Goal: Task Accomplishment & Management: Manage account settings

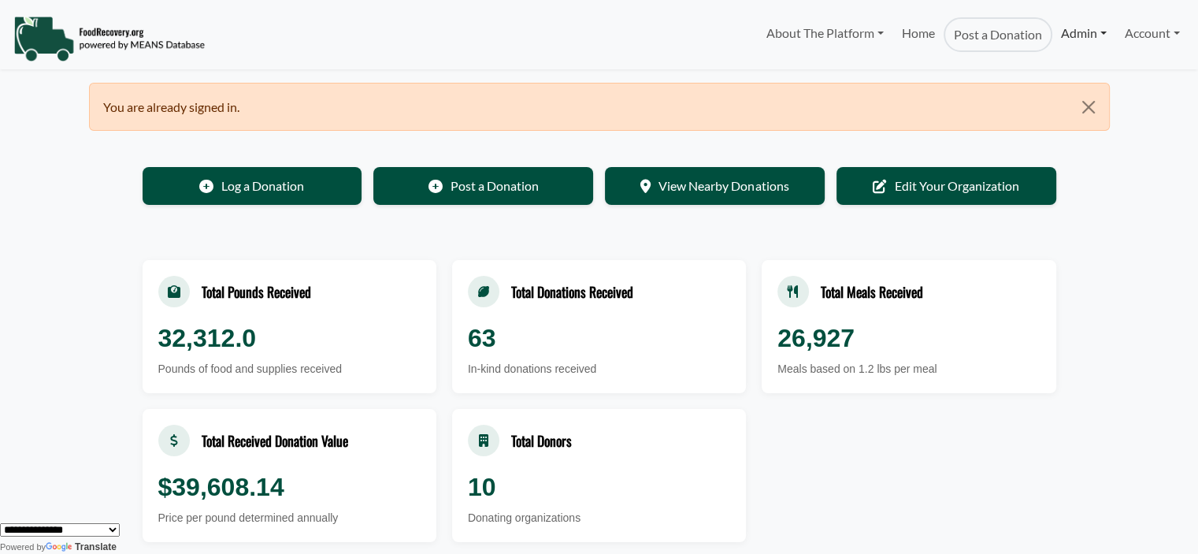
click at [1075, 40] on link "Admin" at bounding box center [1084, 33] width 63 height 32
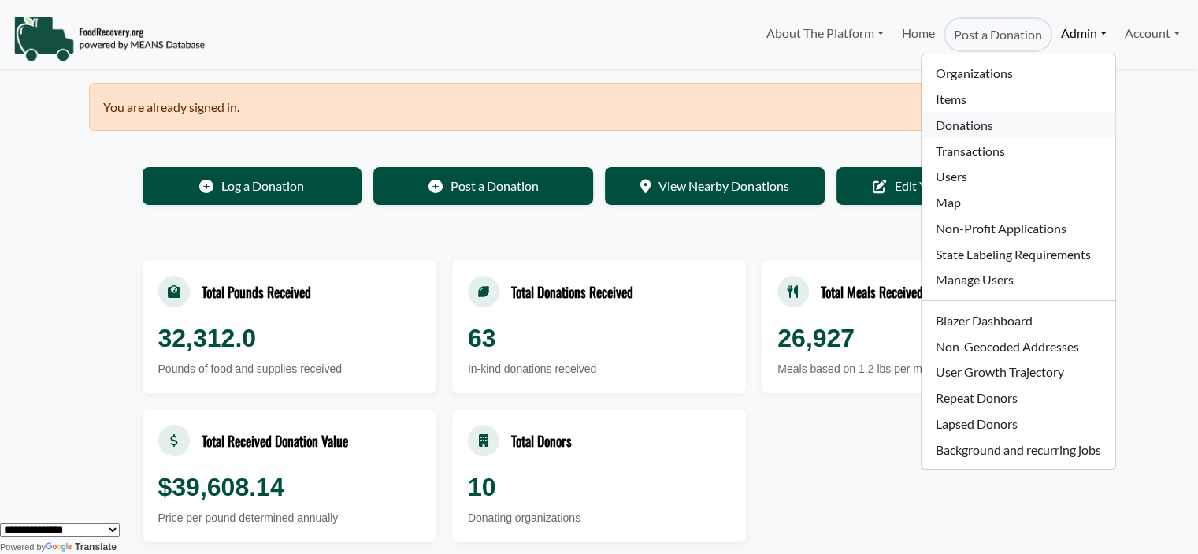
click at [1002, 119] on link "Donations" at bounding box center [1018, 125] width 193 height 26
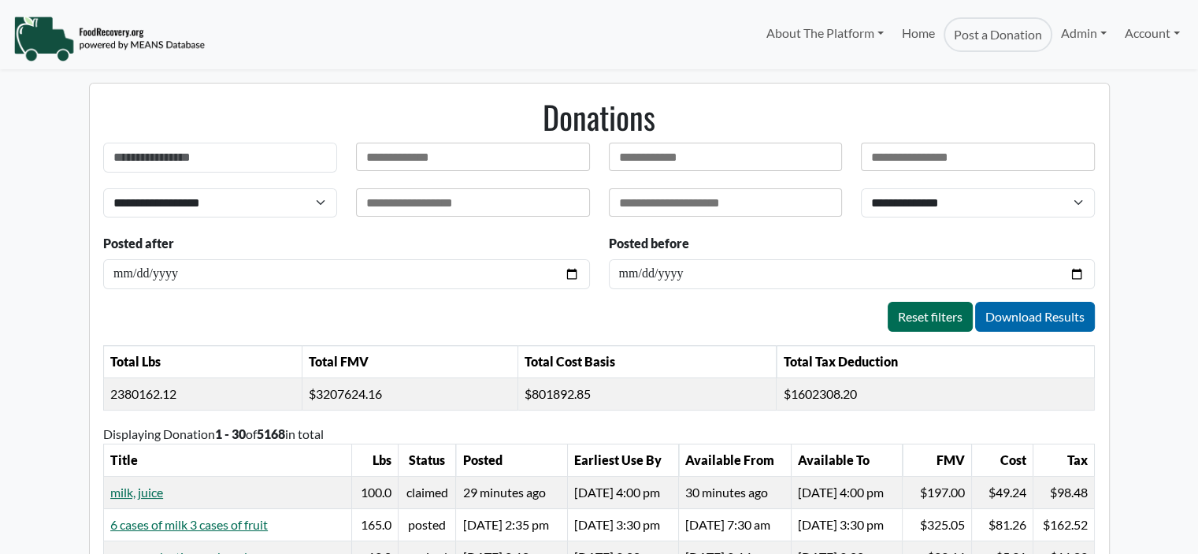
select select "Language Translate Widget"
click at [1078, 41] on link "Admin" at bounding box center [1084, 33] width 63 height 32
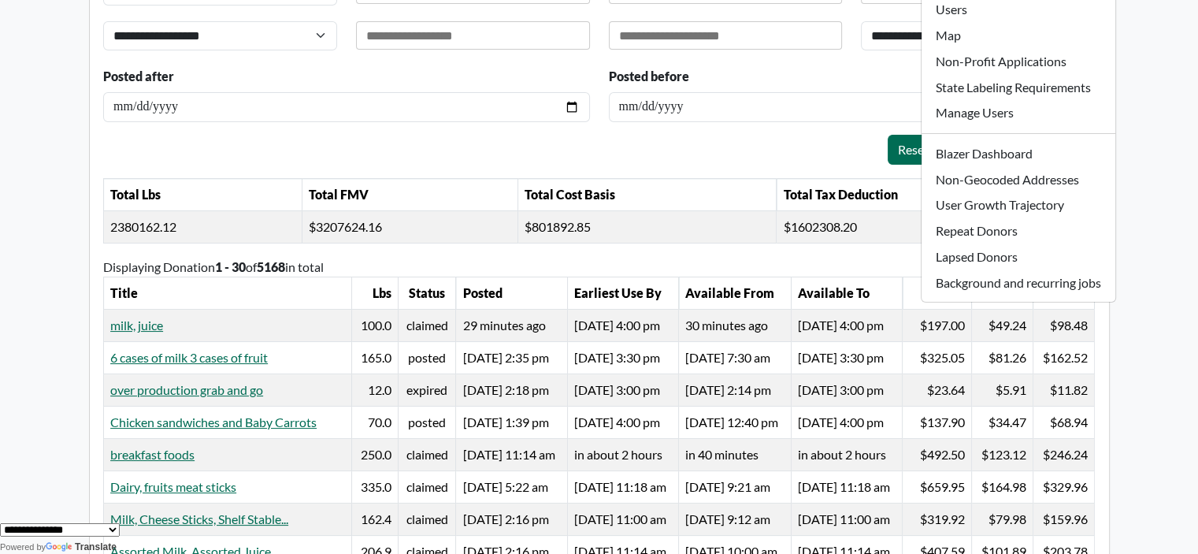
scroll to position [172, 0]
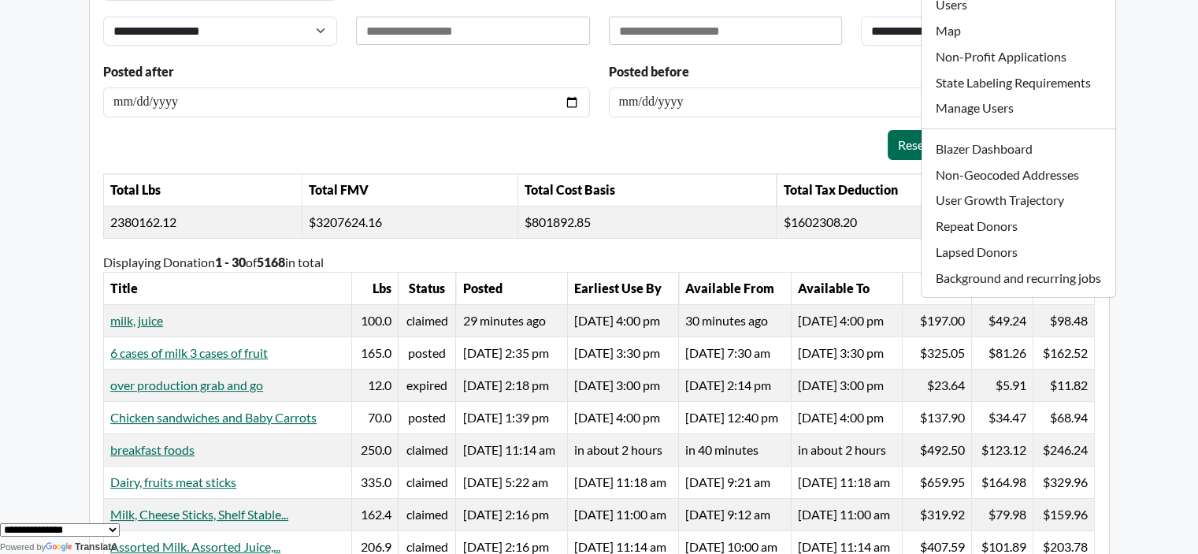
click at [1179, 198] on body "About The Platform How It Works FAQs Documentation Home Post a Donation Admin O…" at bounding box center [599, 105] width 1198 height 554
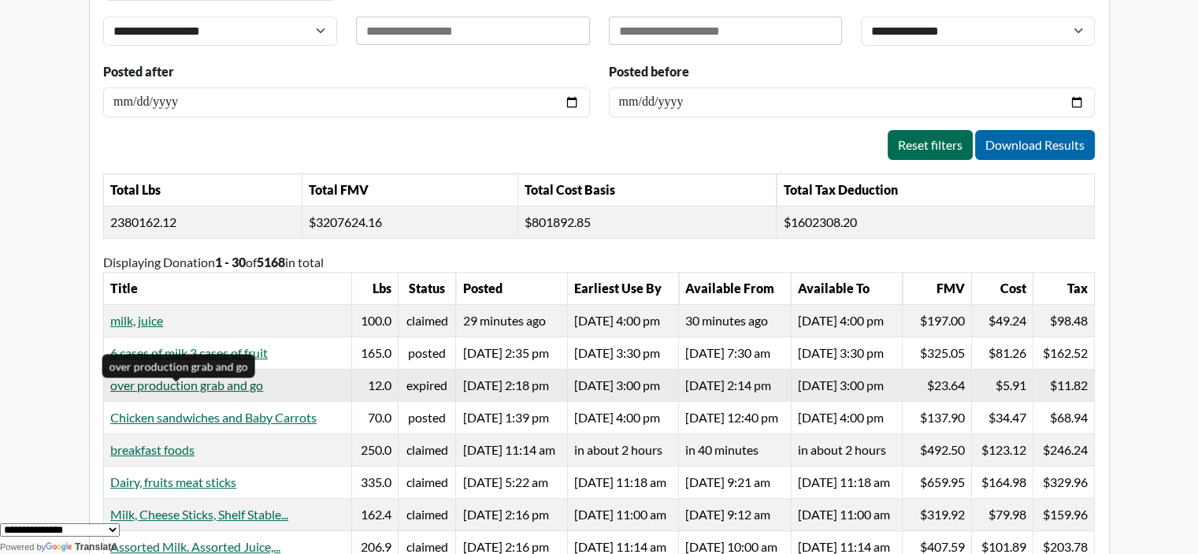
click at [186, 392] on link "over production grab and go" at bounding box center [186, 384] width 153 height 15
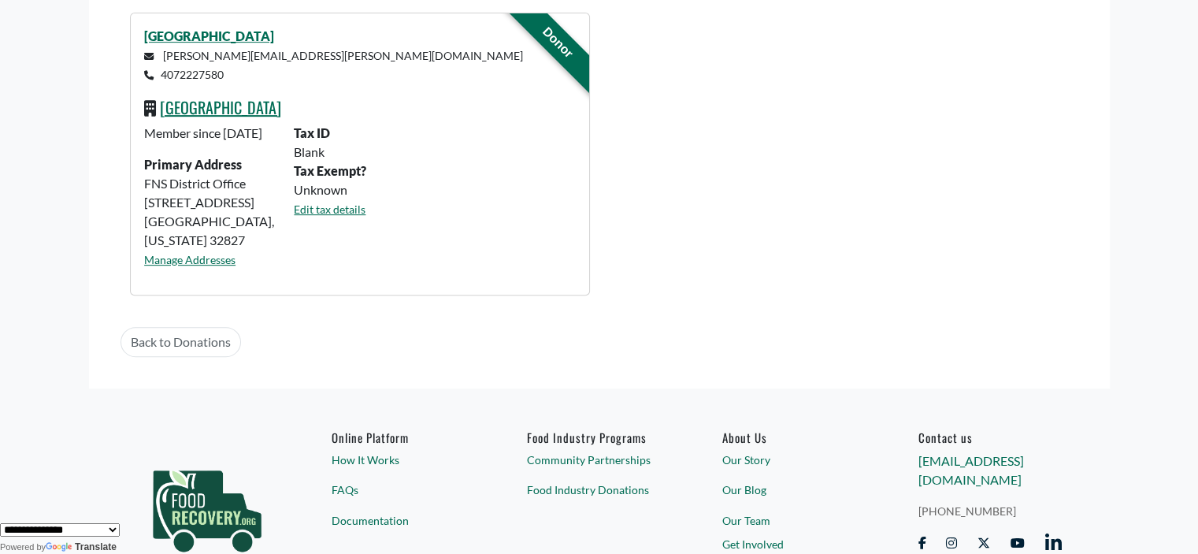
scroll to position [471, 0]
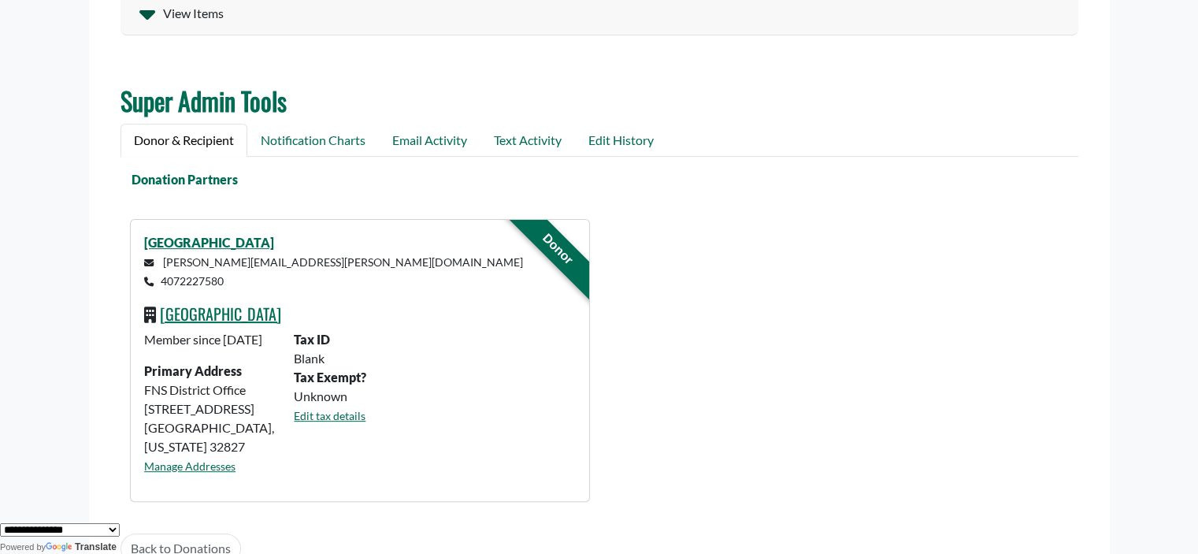
click at [157, 13] on div "View Items" at bounding box center [600, 13] width 958 height 44
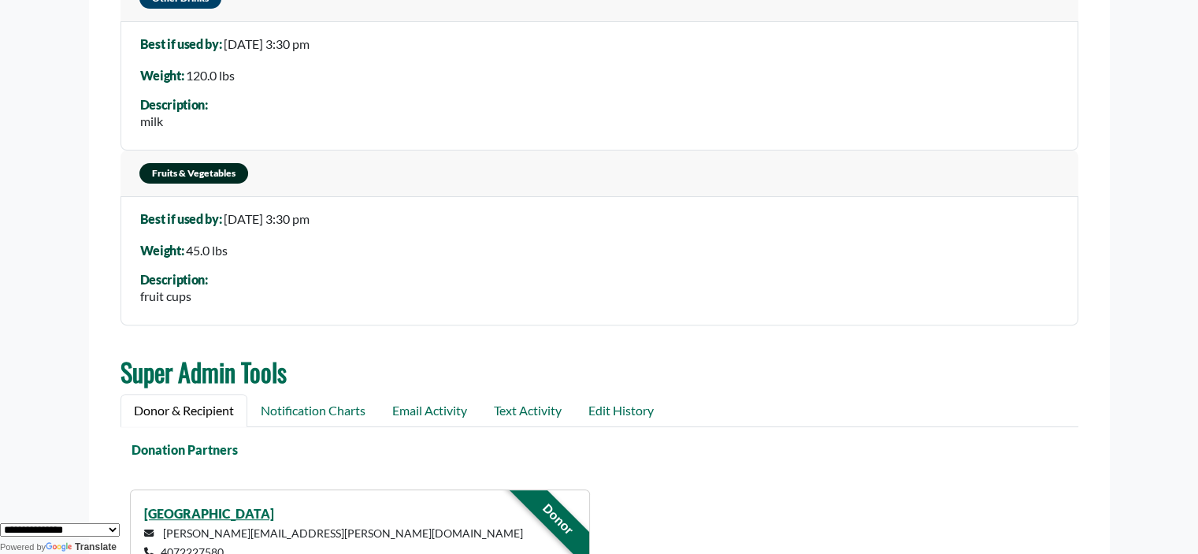
scroll to position [0, 0]
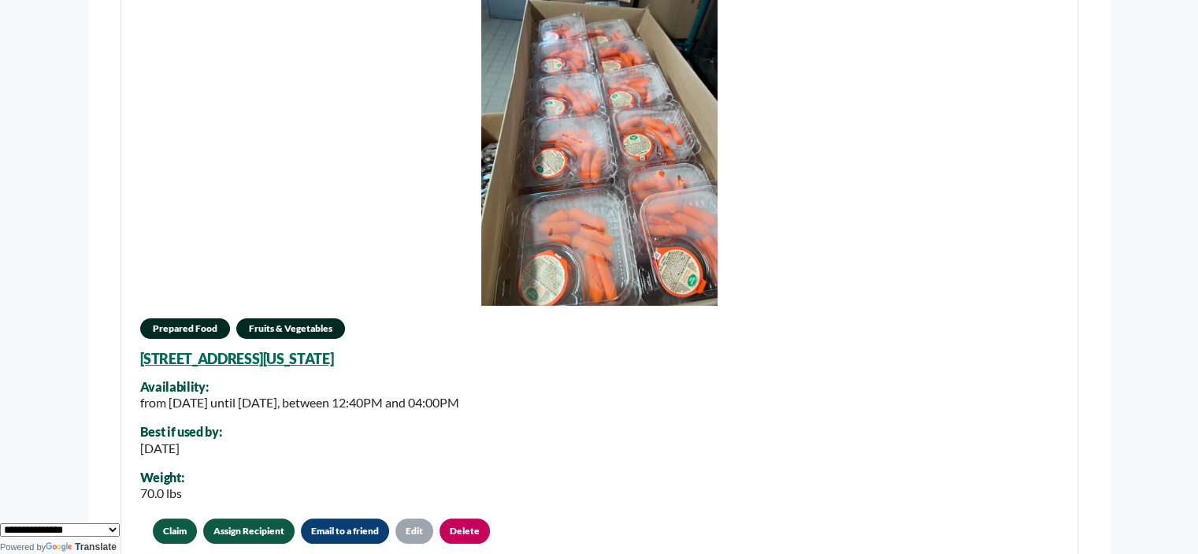
scroll to position [226, 0]
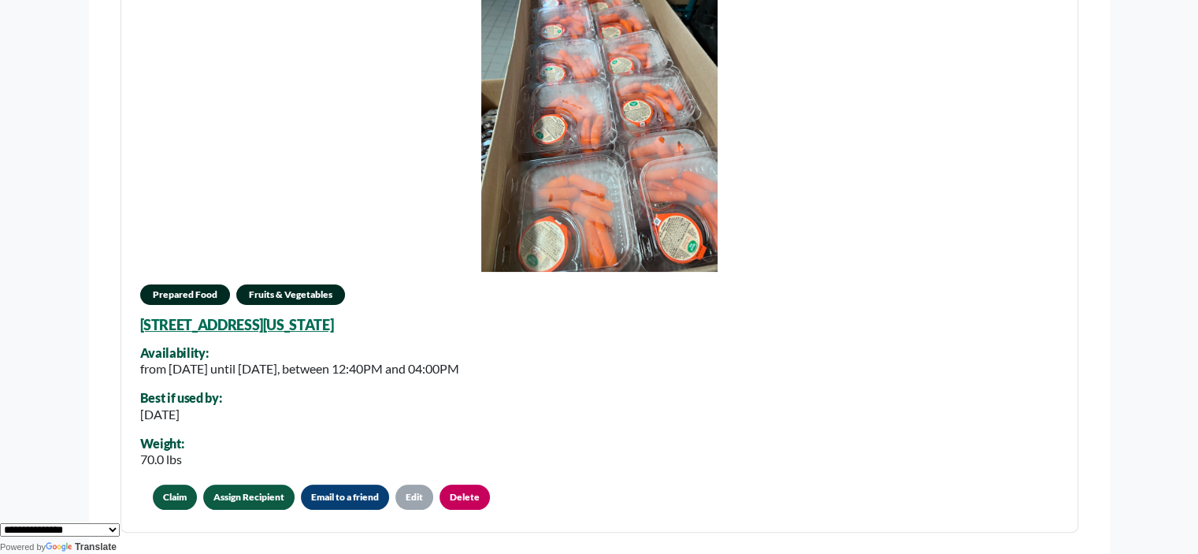
click at [261, 500] on link "Assign Recipient" at bounding box center [248, 497] width 91 height 25
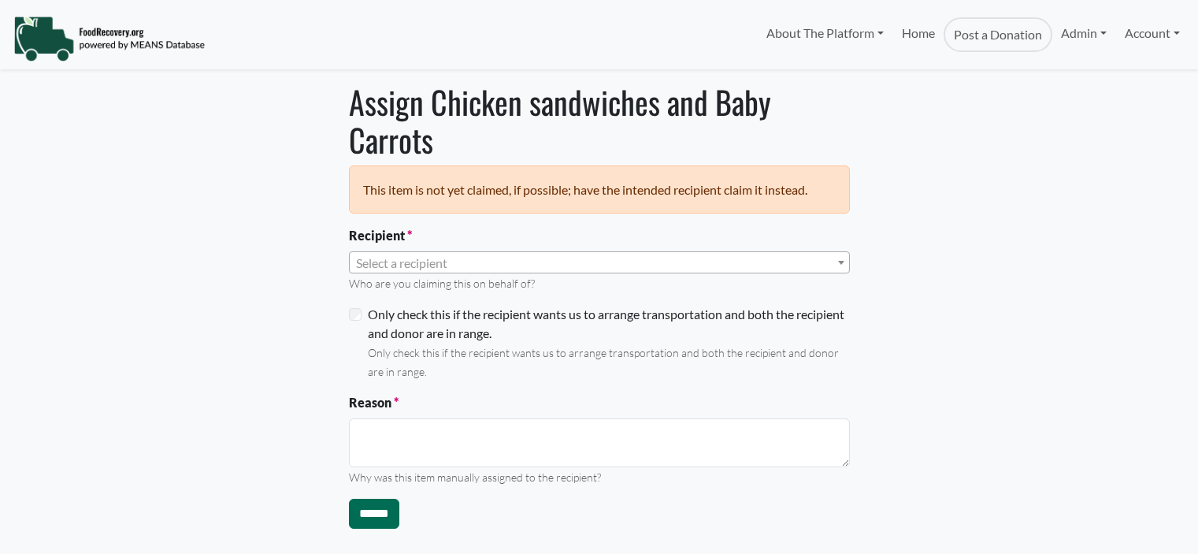
click at [407, 261] on span "Select a recipient" at bounding box center [401, 262] width 91 height 15
select select "Language Translate Widget"
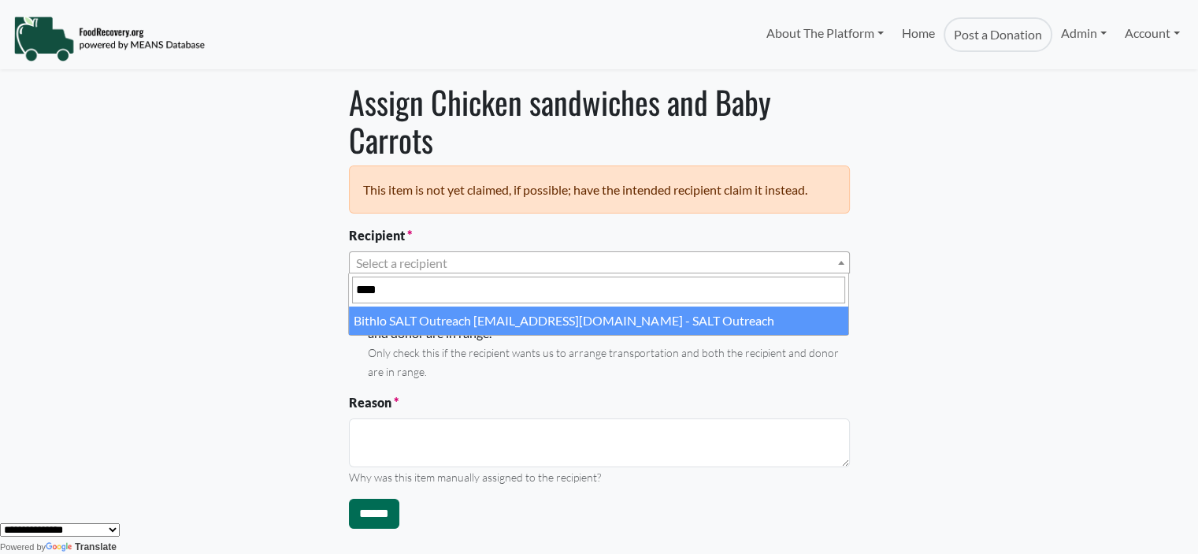
type input "****"
select select "****"
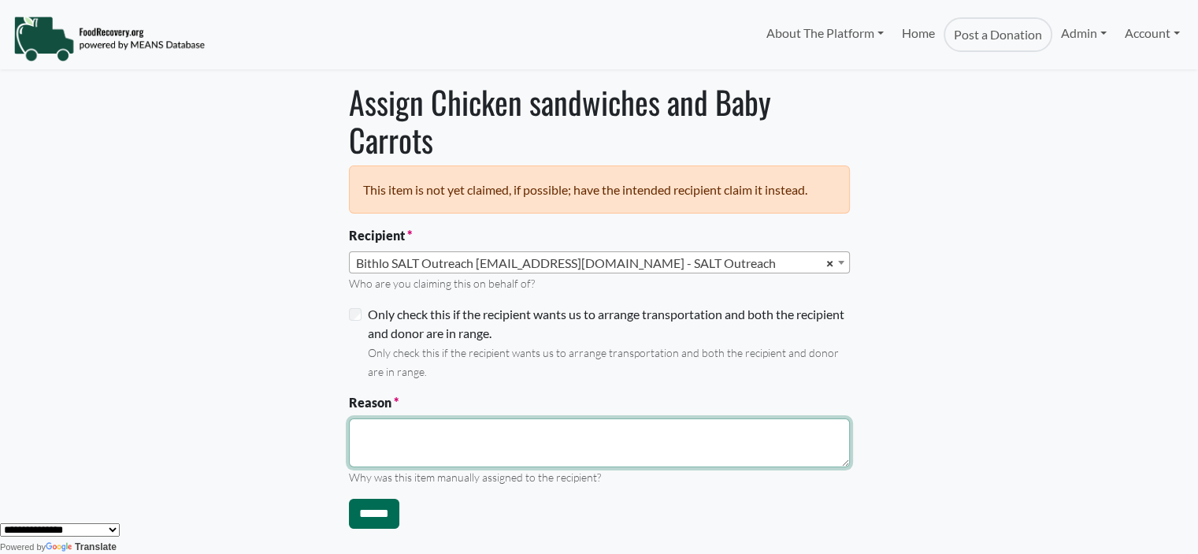
click at [359, 440] on textarea "Reason" at bounding box center [599, 442] width 501 height 49
type textarea "**********"
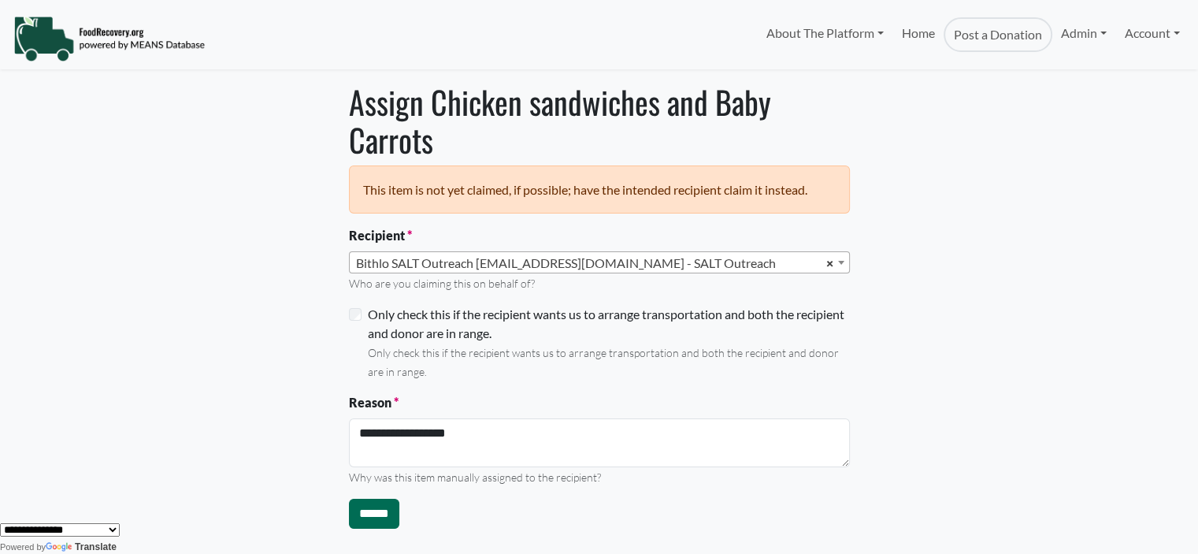
drag, startPoint x: 382, startPoint y: 515, endPoint x: 318, endPoint y: 551, distance: 73.7
click at [383, 517] on input "******" at bounding box center [374, 514] width 50 height 30
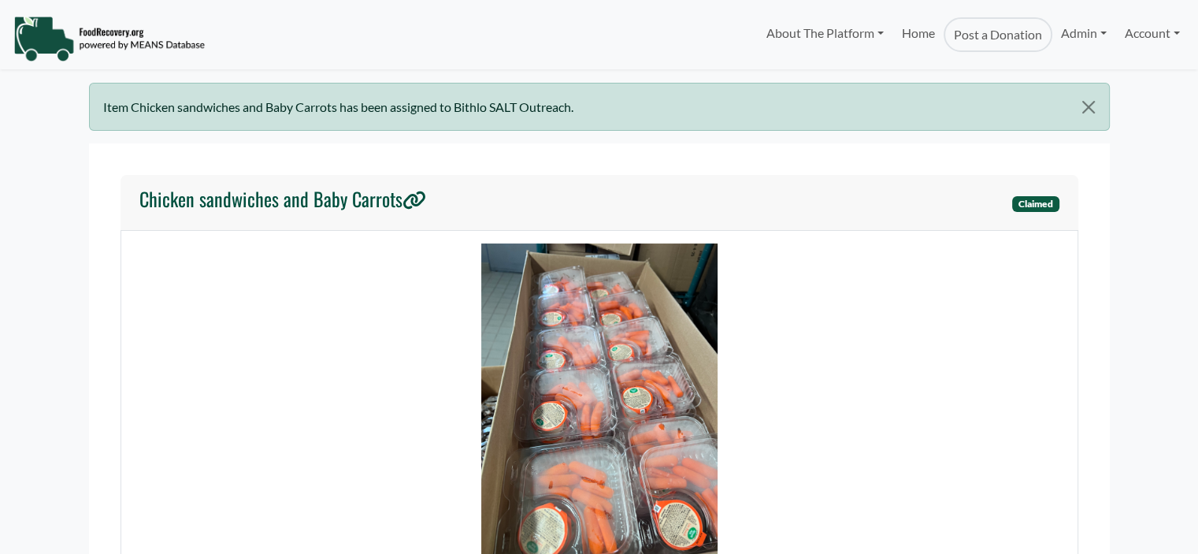
select select "Language Translate Widget"
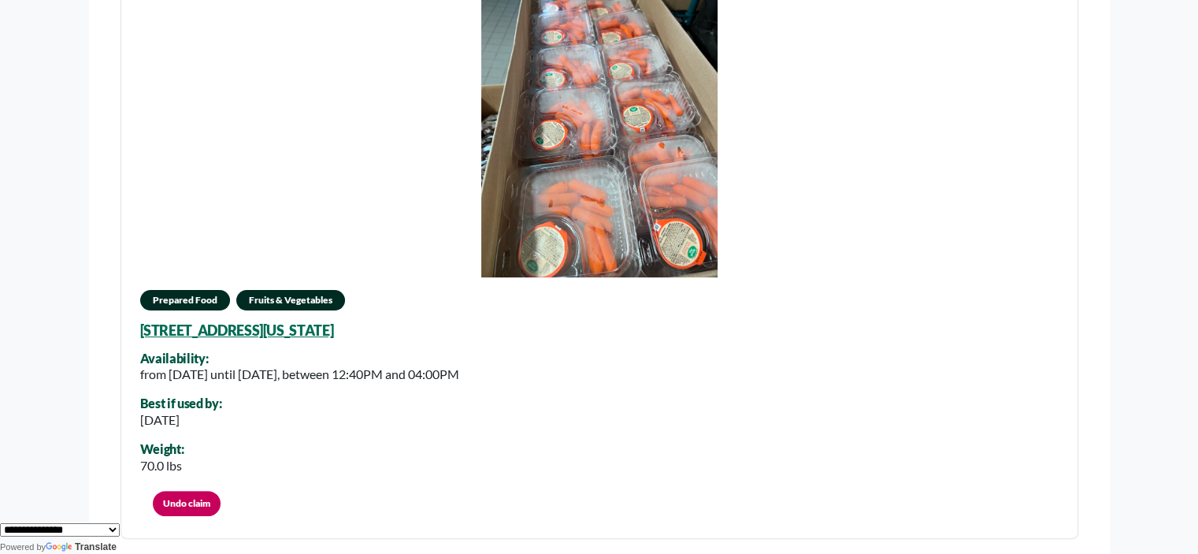
scroll to position [273, 0]
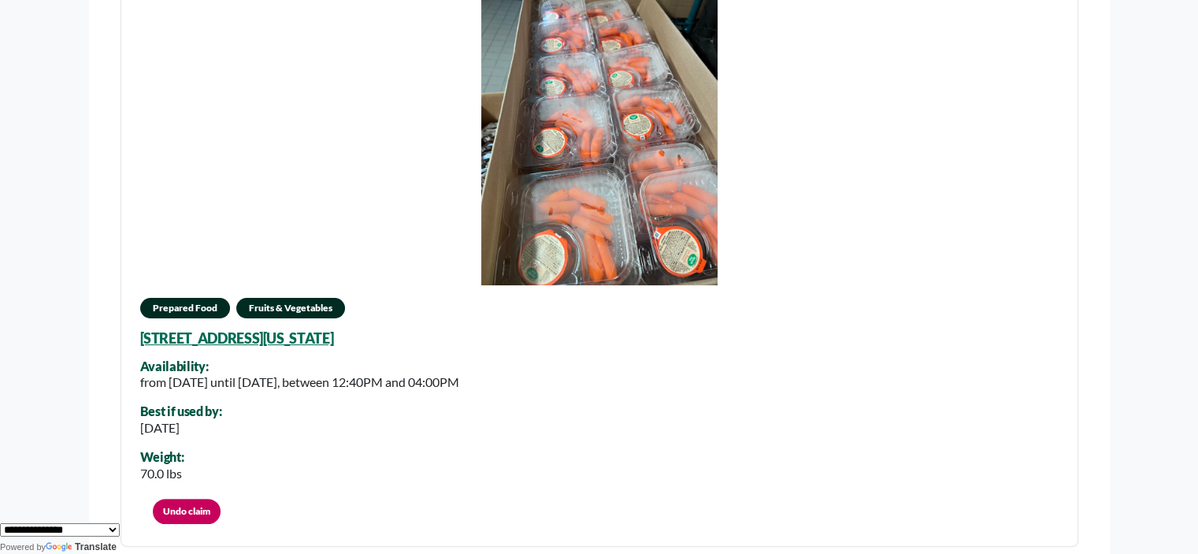
drag, startPoint x: 492, startPoint y: 339, endPoint x: 142, endPoint y: 350, distance: 350.0
click at [142, 350] on div "Prepared Food Fruits & Vegetables 650 E River Falcons Way, Orlando, Florida, 32…" at bounding box center [600, 252] width 958 height 590
copy link "650 E River Falcons Way, Orlando, Florida, 32833 2779"
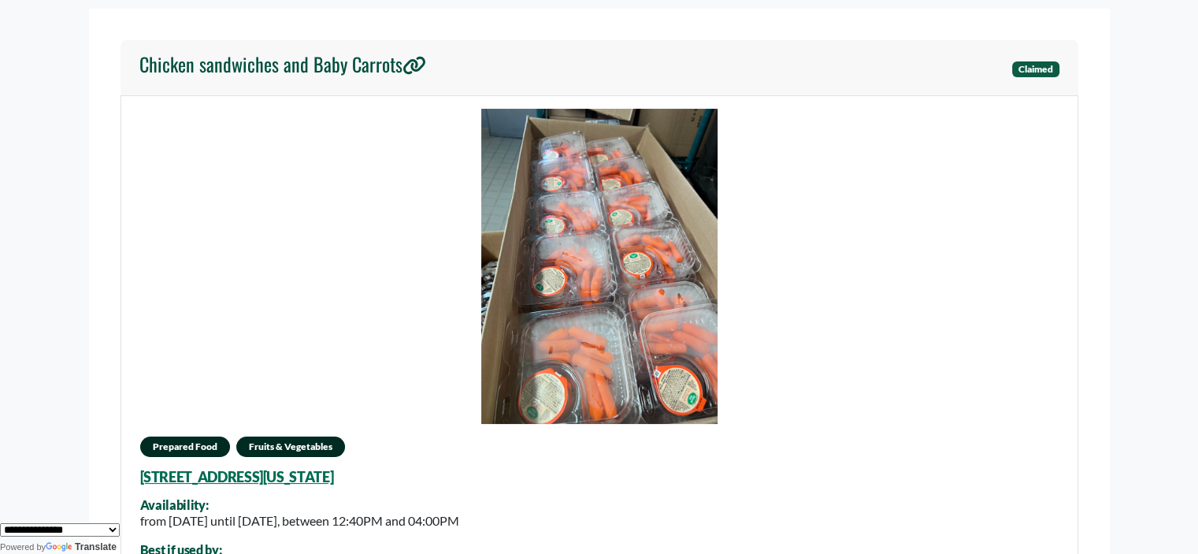
scroll to position [0, 0]
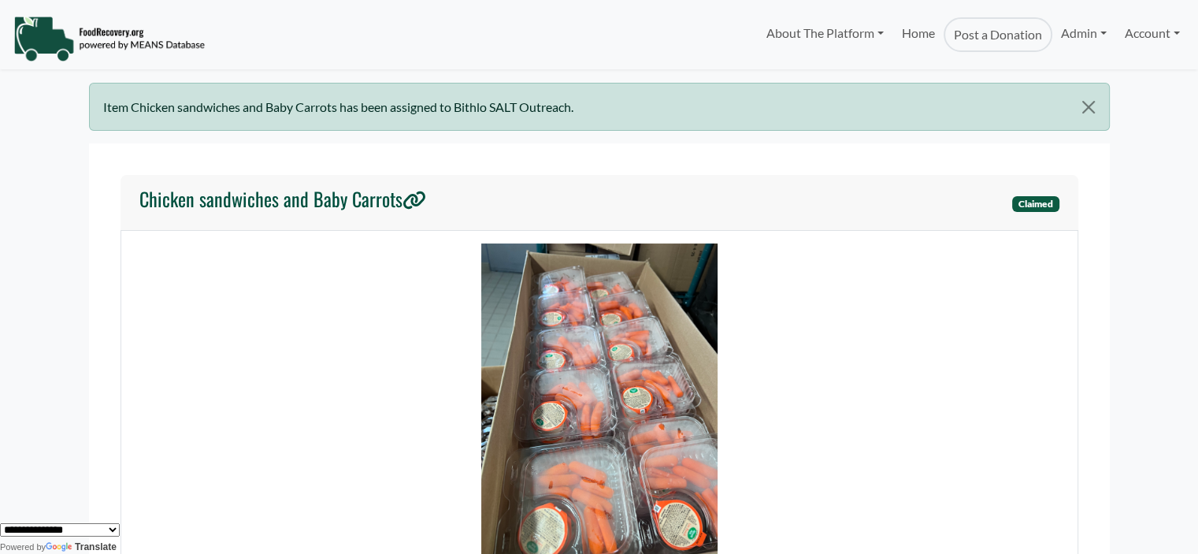
drag, startPoint x: 1198, startPoint y: 135, endPoint x: 1203, endPoint y: 197, distance: 62.5
click at [1198, 197] on html "About The Platform How It Works FAQs Documentation Home Post a Donation Admin O…" at bounding box center [599, 277] width 1198 height 554
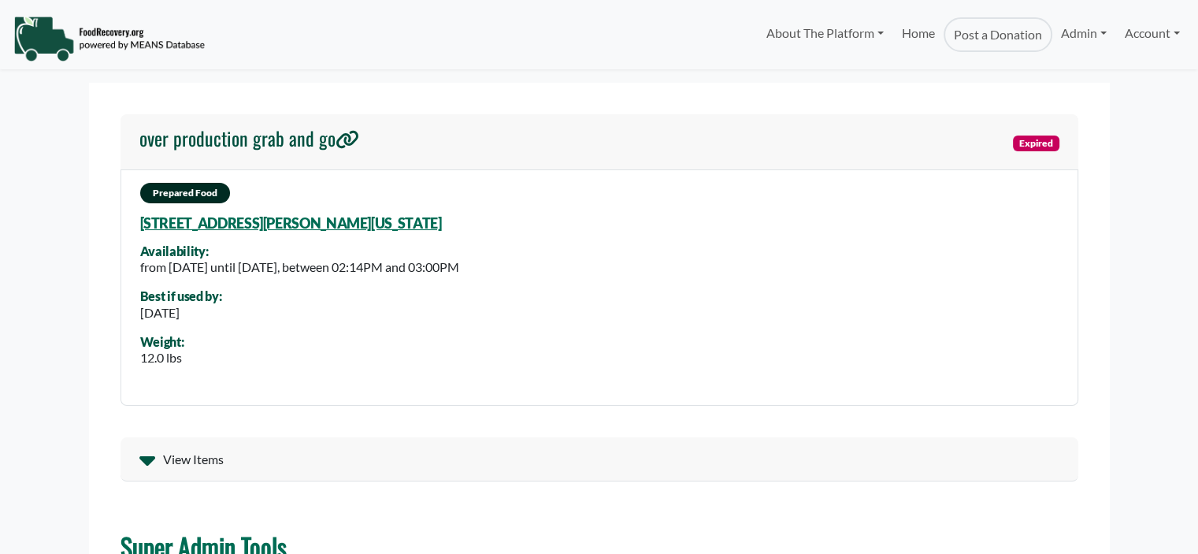
select select "Language Translate Widget"
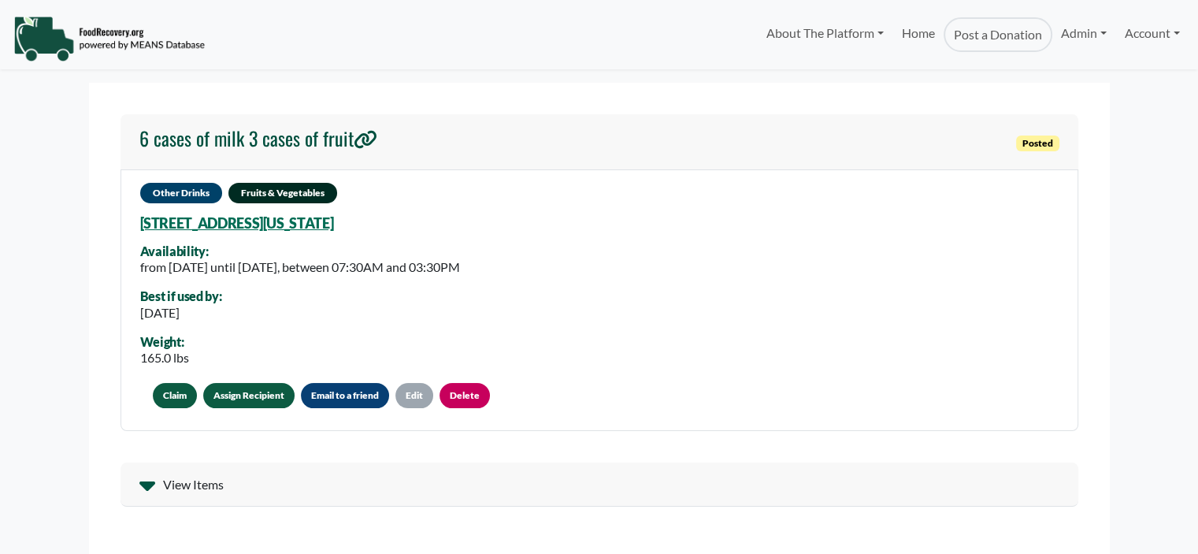
select select "Language Translate Widget"
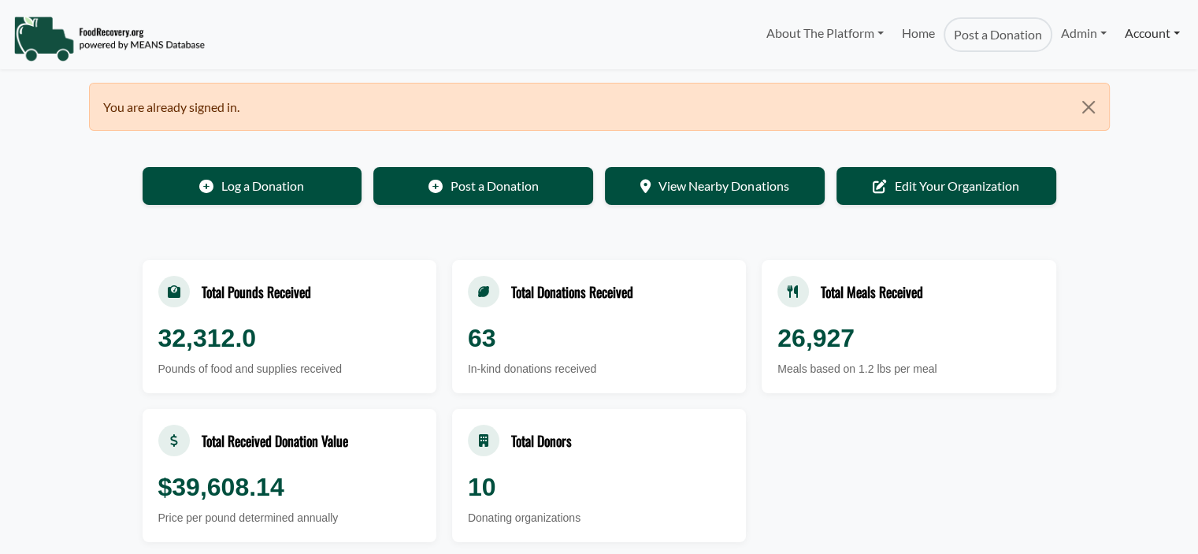
select select "Language Translate Widget"
click at [1139, 39] on link "Account" at bounding box center [1153, 33] width 72 height 32
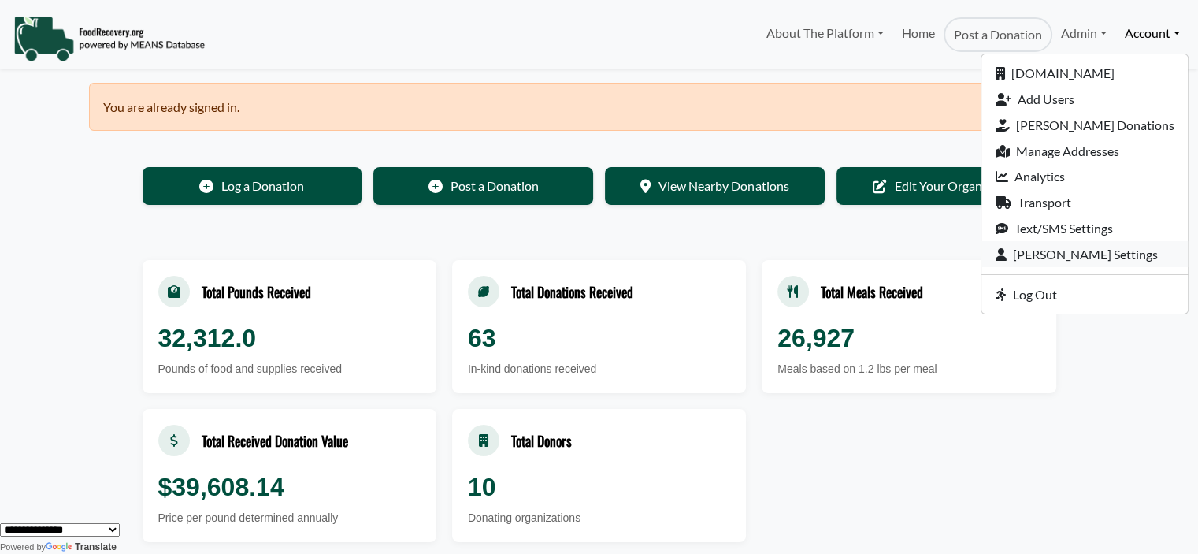
click at [1085, 254] on link "[PERSON_NAME] Settings" at bounding box center [1085, 254] width 206 height 26
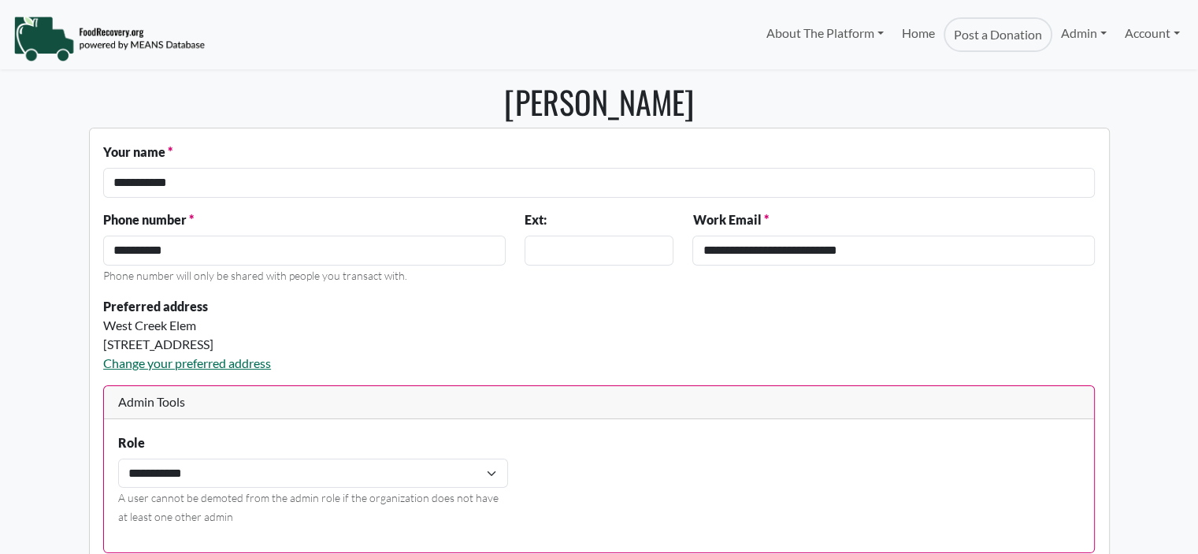
select select "Language Translate Widget"
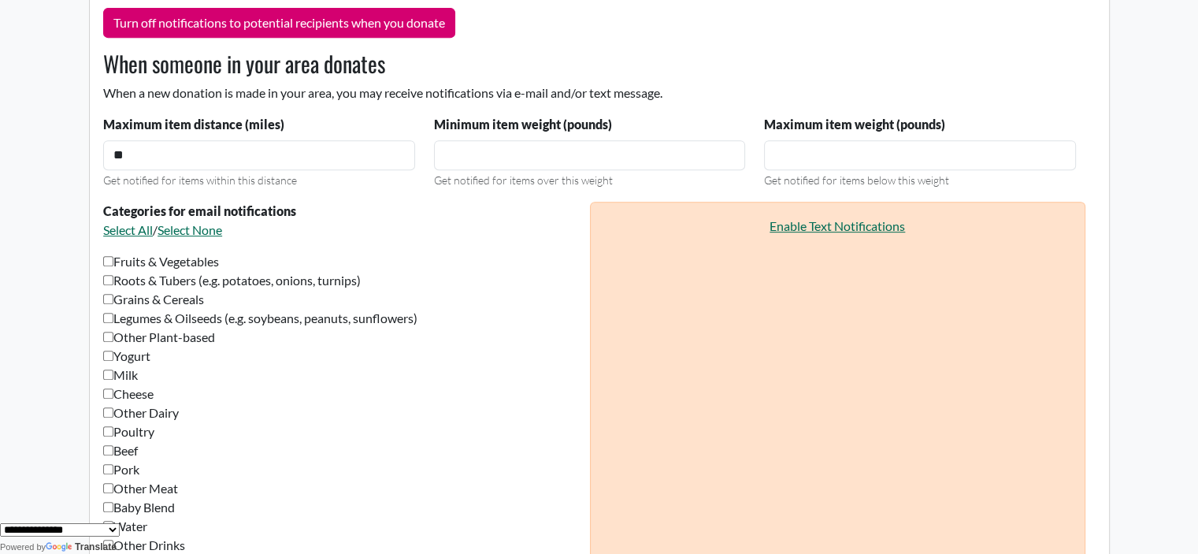
scroll to position [741, 0]
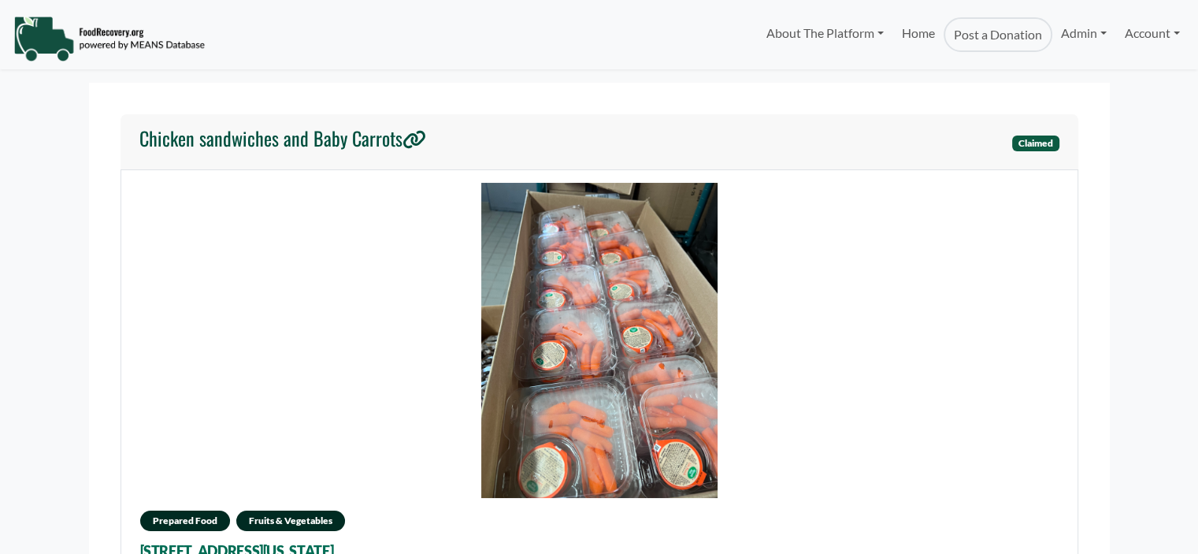
select select "Language Translate Widget"
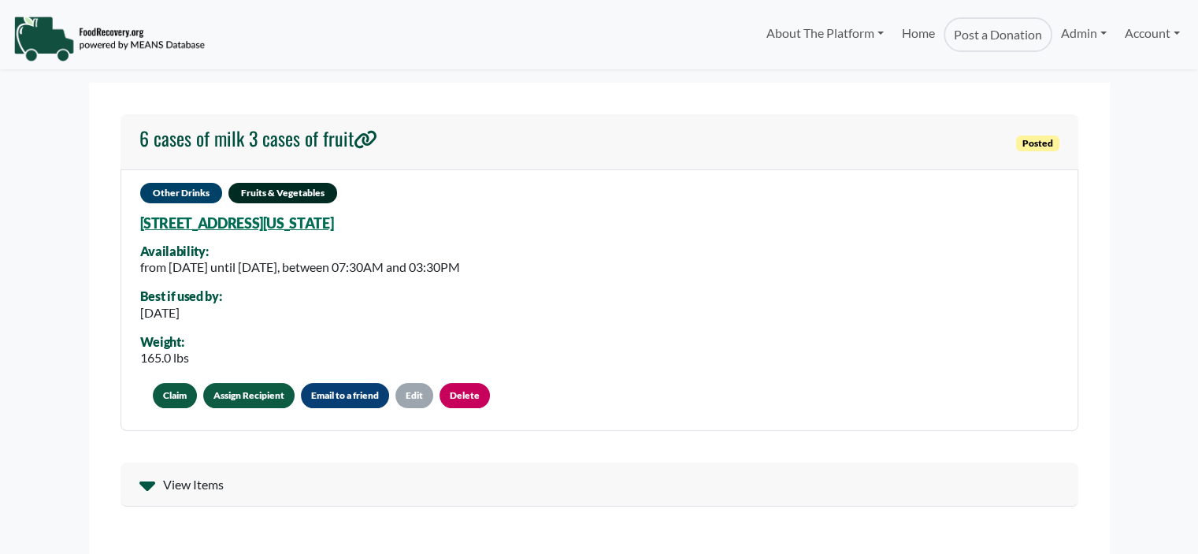
select select "Language Translate Widget"
click at [240, 396] on link "Assign Recipient" at bounding box center [248, 395] width 91 height 25
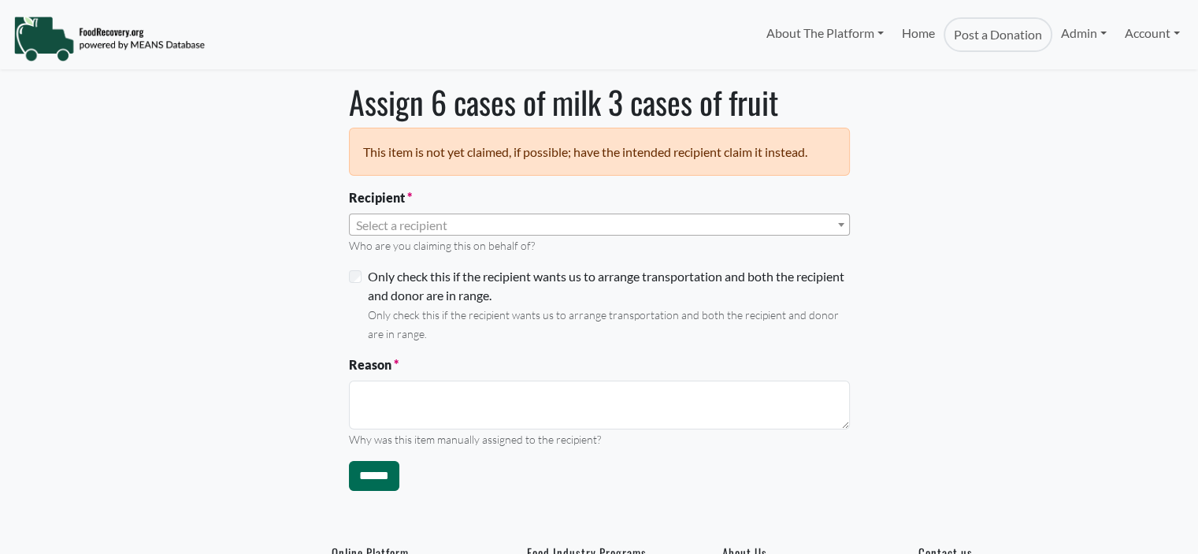
click at [368, 225] on span "Select a recipient" at bounding box center [401, 224] width 91 height 15
select select "Language Translate Widget"
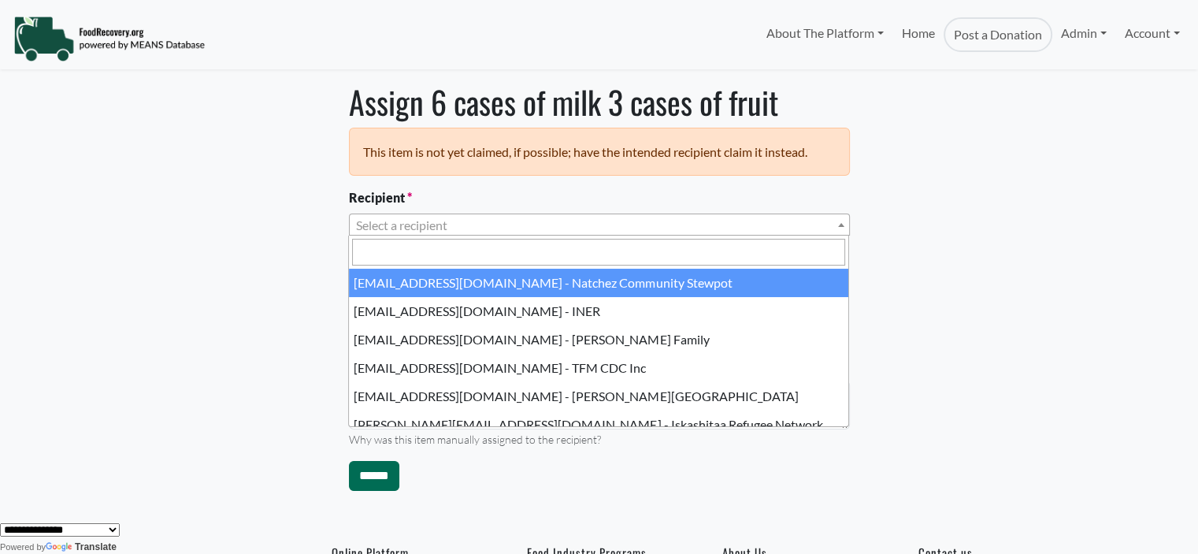
type input "*"
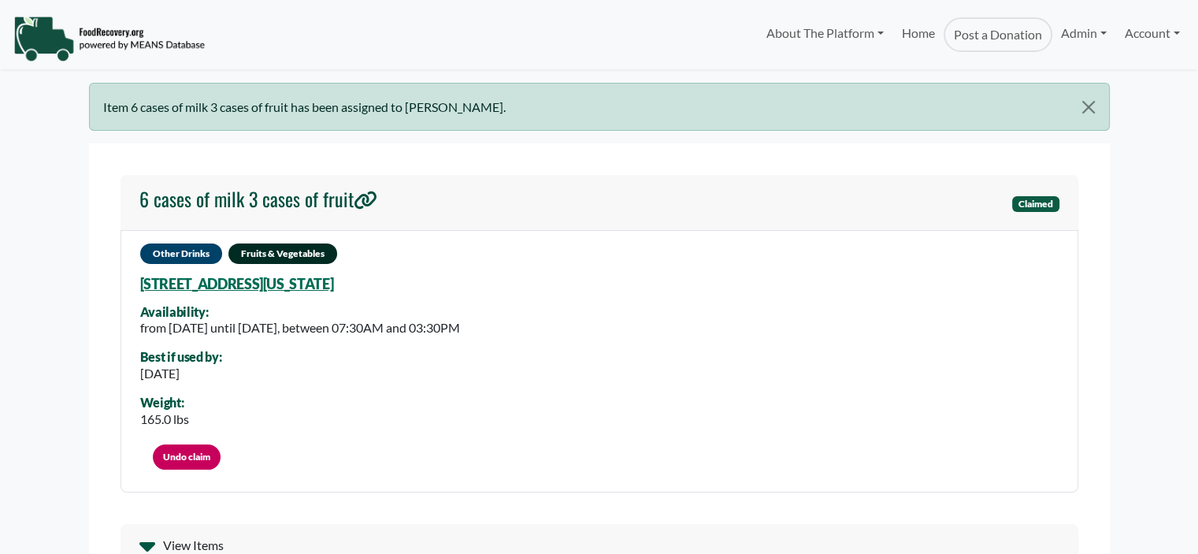
select select "Language Translate Widget"
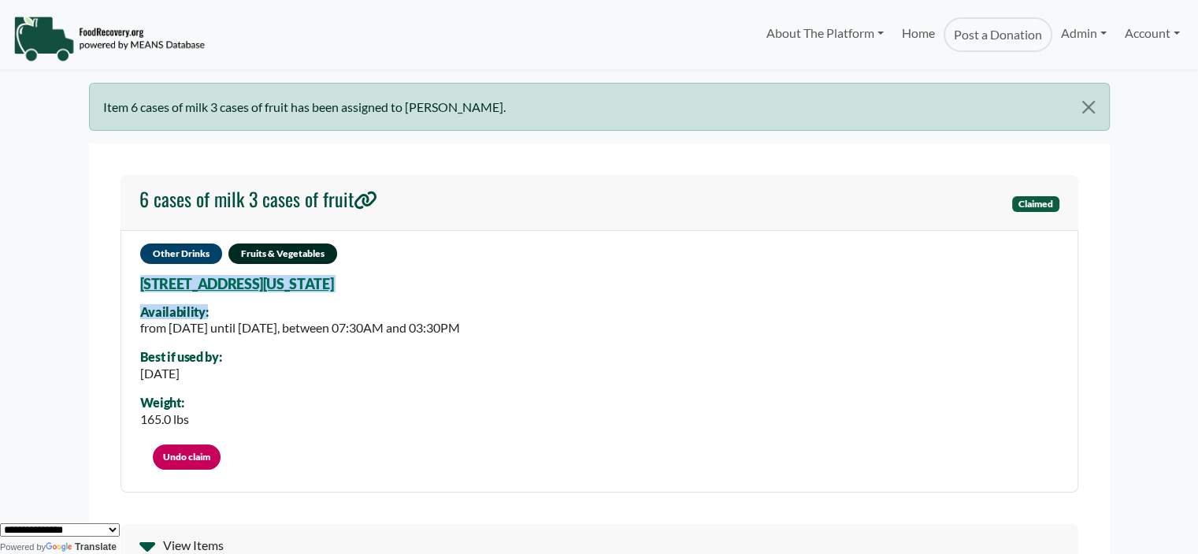
drag, startPoint x: 476, startPoint y: 284, endPoint x: 115, endPoint y: 279, distance: 360.9
click at [279, 303] on div "Other Drinks Fruits & Vegetables [STREET_ADDRESS][US_STATE] Availability: from …" at bounding box center [600, 361] width 958 height 262
click at [518, 283] on div "Other Drinks Fruits & Vegetables [STREET_ADDRESS][US_STATE] Availability: from …" at bounding box center [600, 361] width 958 height 262
drag, startPoint x: 128, startPoint y: 282, endPoint x: 454, endPoint y: 277, distance: 325.5
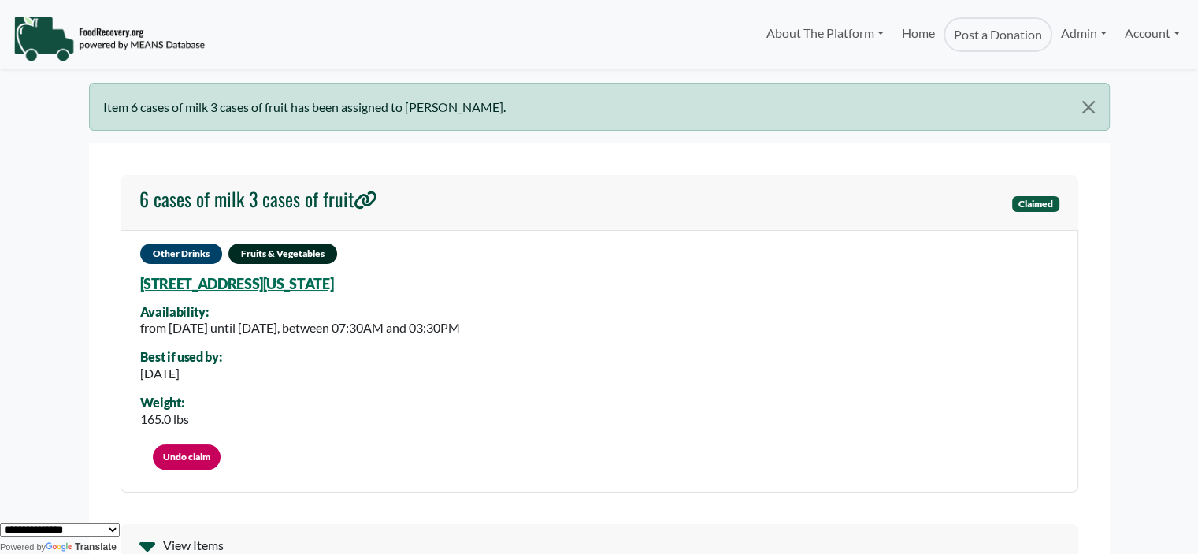
click at [454, 277] on div "Other Drinks Fruits & Vegetables [STREET_ADDRESS][US_STATE] Availability: from …" at bounding box center [600, 361] width 958 height 262
copy link "[STREET_ADDRESS][US_STATE]"
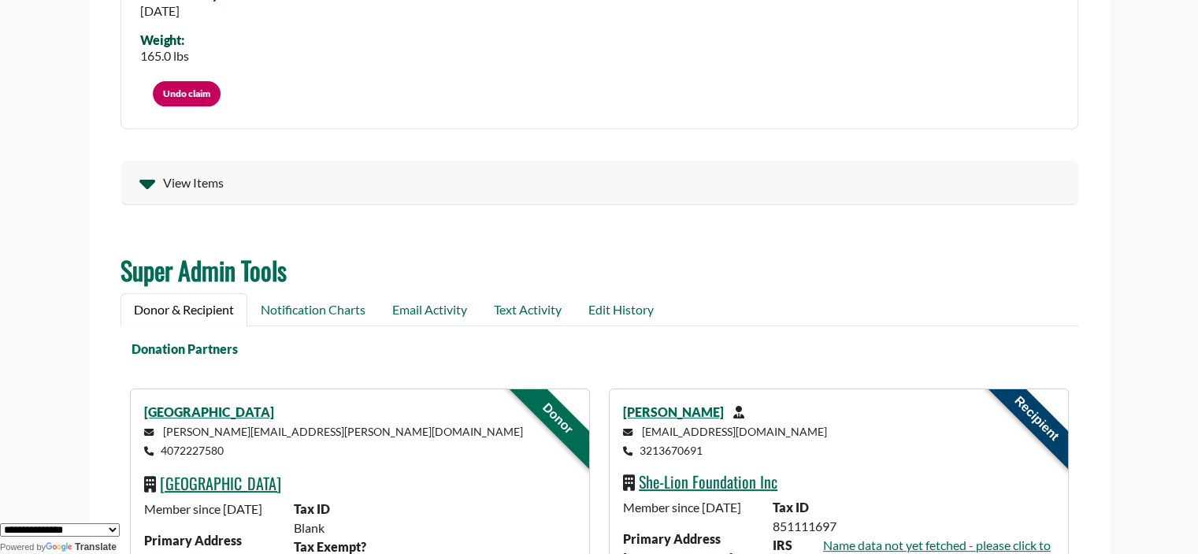
scroll to position [303, 0]
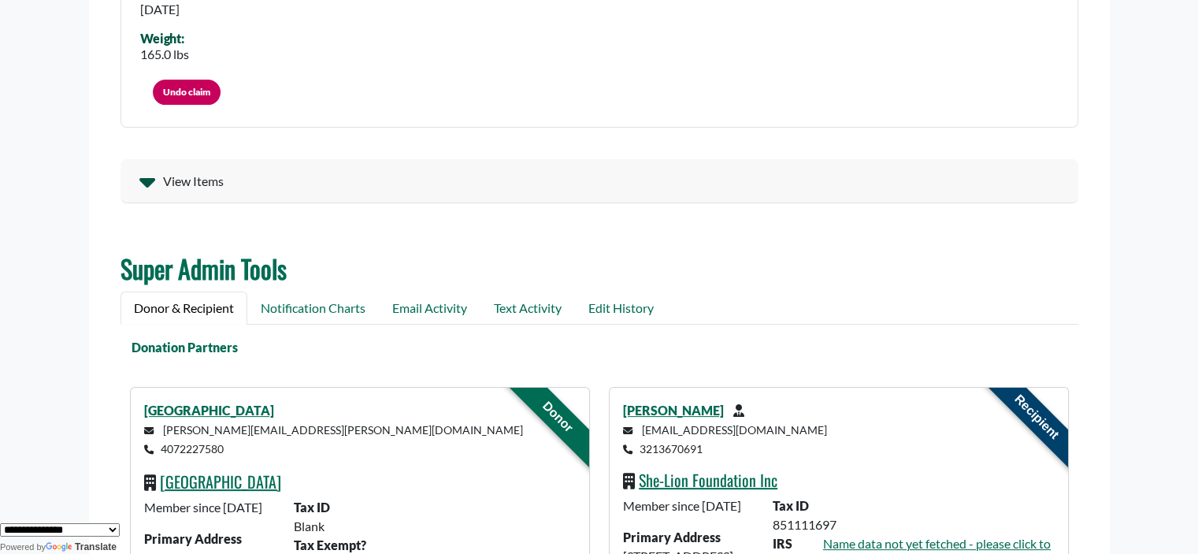
drag, startPoint x: 240, startPoint y: 448, endPoint x: 158, endPoint y: 449, distance: 81.2
click at [158, 449] on p "[PERSON_NAME][EMAIL_ADDRESS][PERSON_NAME][DOMAIN_NAME] 4072227580" at bounding box center [359, 439] width 431 height 38
copy small "4072227580"
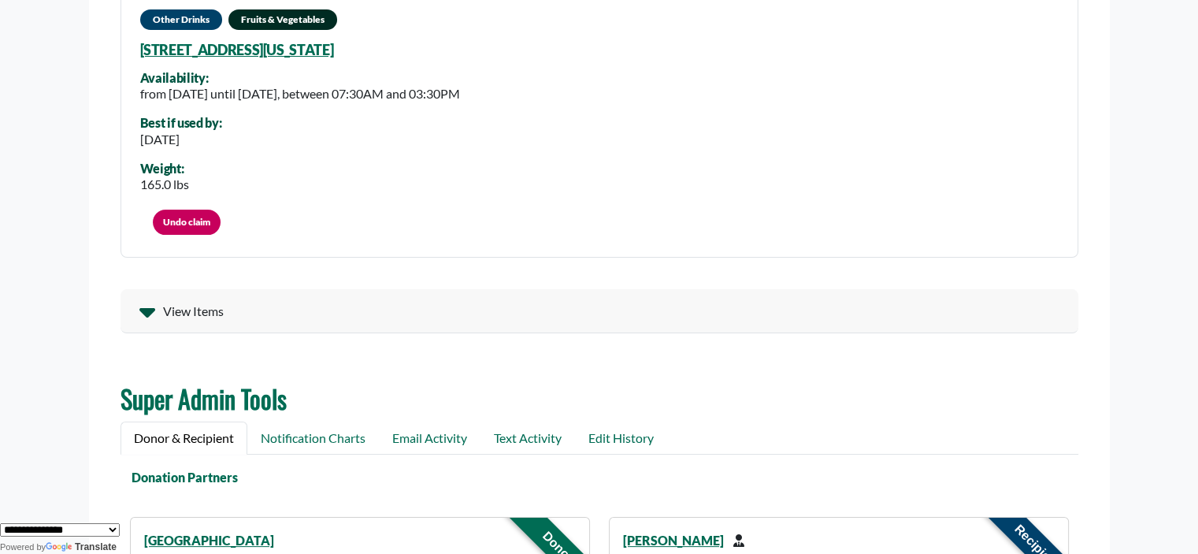
scroll to position [0, 0]
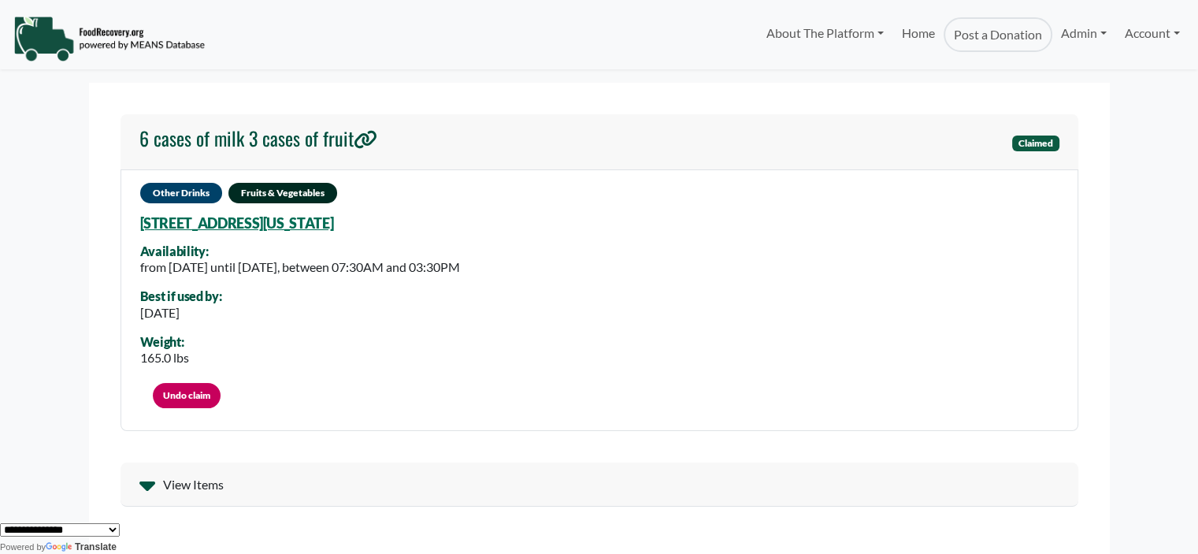
click at [472, 222] on div "Other Drinks Fruits & Vegetables [STREET_ADDRESS][US_STATE] Availability: from …" at bounding box center [600, 300] width 958 height 262
drag, startPoint x: 466, startPoint y: 222, endPoint x: 143, endPoint y: 232, distance: 323.2
click at [143, 232] on div "Other Drinks Fruits & Vegetables 2900 Upper Park Rd, Orlando, Florida, 32814 61…" at bounding box center [600, 300] width 958 height 262
copy link "2900 Upper Park Rd, Orlando, Florida, 32814 6100"
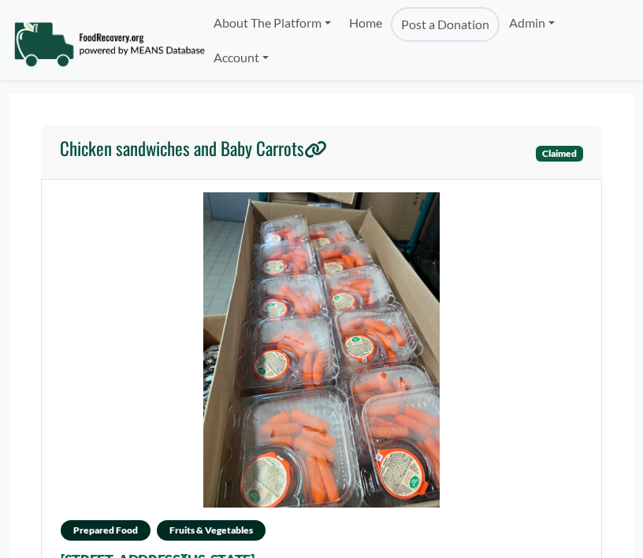
select select "Language Translate Widget"
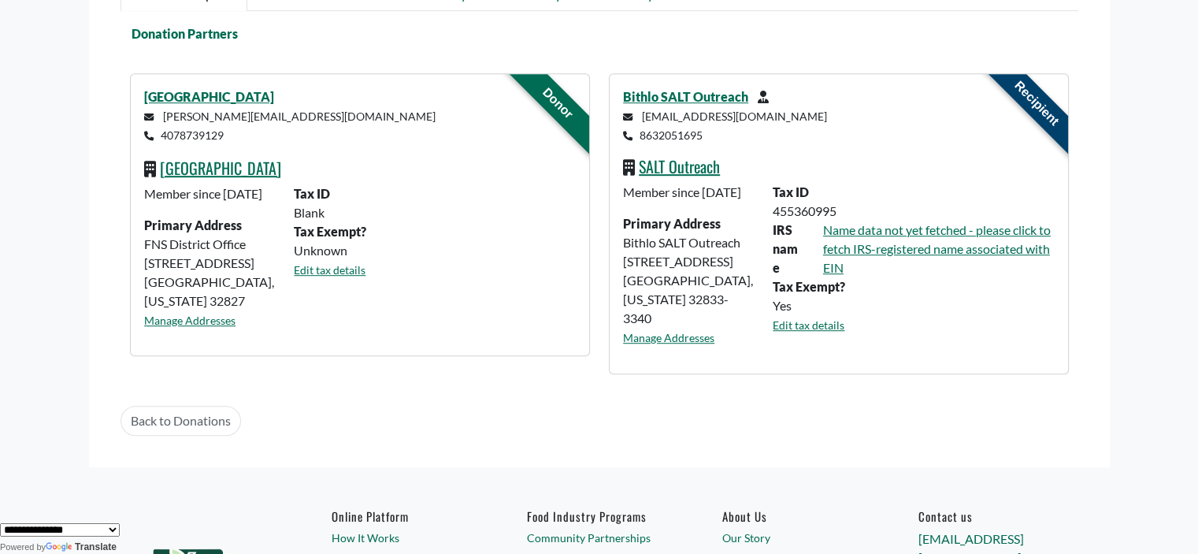
scroll to position [964, 0]
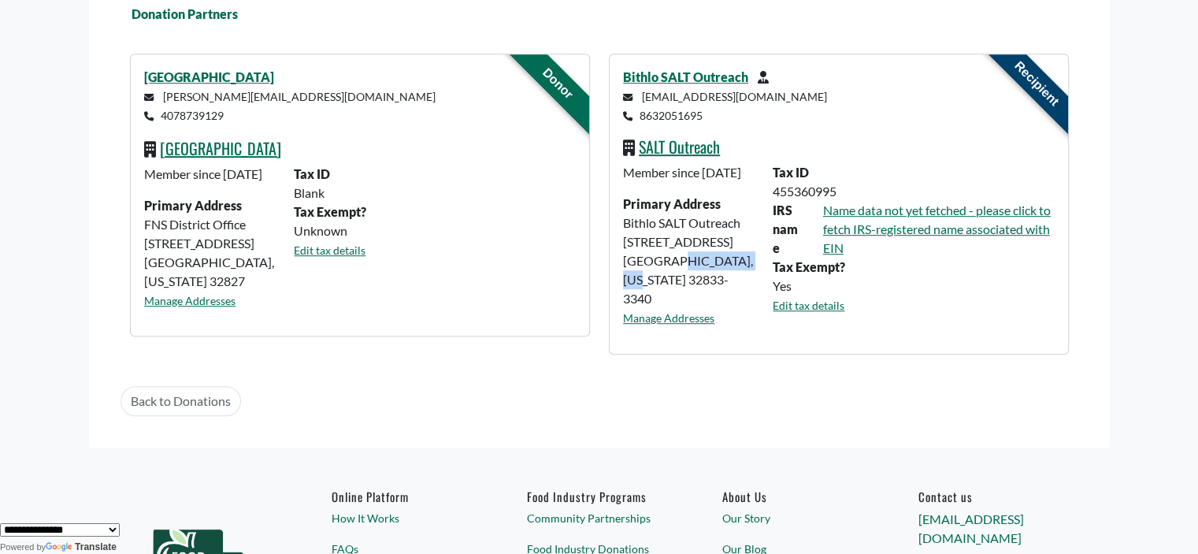
drag, startPoint x: 708, startPoint y: 287, endPoint x: 697, endPoint y: 266, distance: 23.7
click at [634, 270] on div "Member since [DATE] Primary Address Bithlo SALT Outreach [STREET_ADDRESS][US_ST…" at bounding box center [689, 251] width 150 height 177
click at [708, 267] on div "Member since [DATE] Primary Address Bithlo SALT Outreach [STREET_ADDRESS][US_ST…" at bounding box center [689, 251] width 150 height 177
drag, startPoint x: 682, startPoint y: 276, endPoint x: 615, endPoint y: 257, distance: 70.4
click at [615, 257] on div "Member since [DATE] Primary Address Bithlo SALT Outreach [STREET_ADDRESS][US_ST…" at bounding box center [689, 251] width 150 height 177
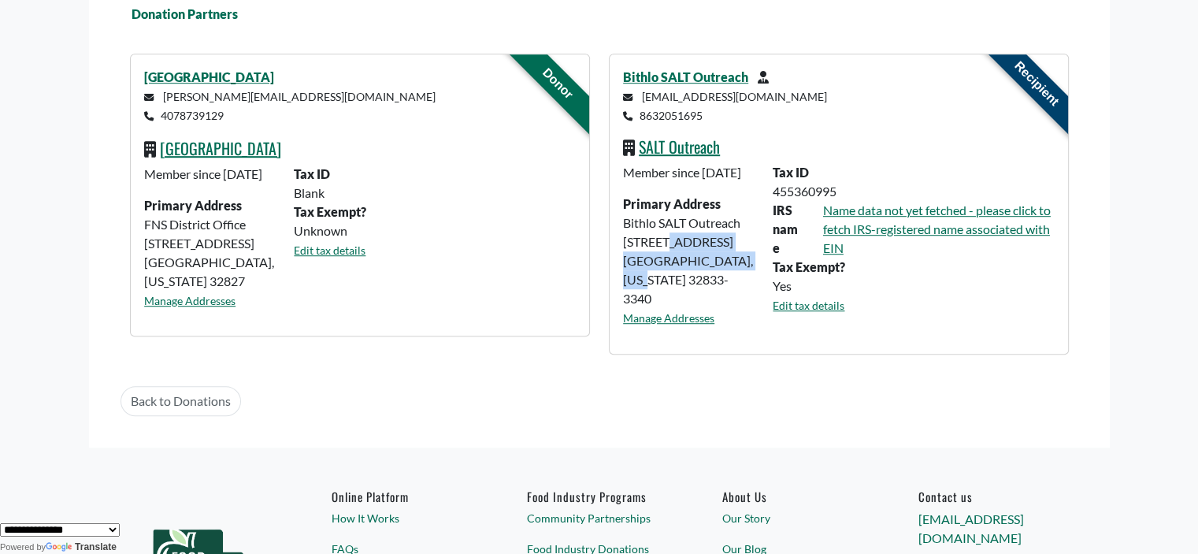
copy div "[STREET_ADDRESS][US_STATE]"
